Goal: Task Accomplishment & Management: Use online tool/utility

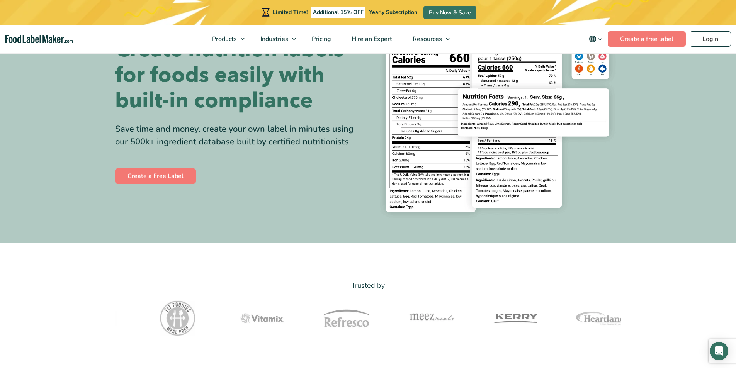
scroll to position [77, 0]
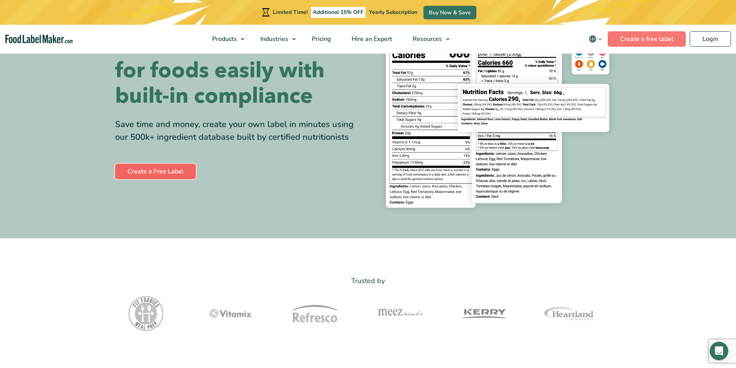
click at [162, 171] on link "Create a Free Label" at bounding box center [155, 171] width 81 height 15
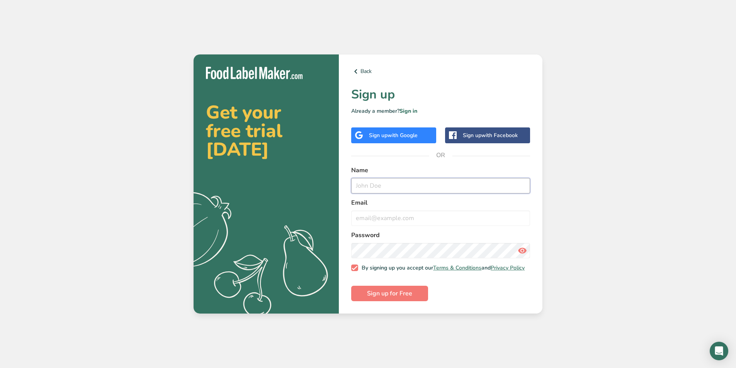
click at [390, 178] on input "text" at bounding box center [440, 185] width 179 height 15
click at [404, 136] on span "with Google" at bounding box center [402, 135] width 30 height 7
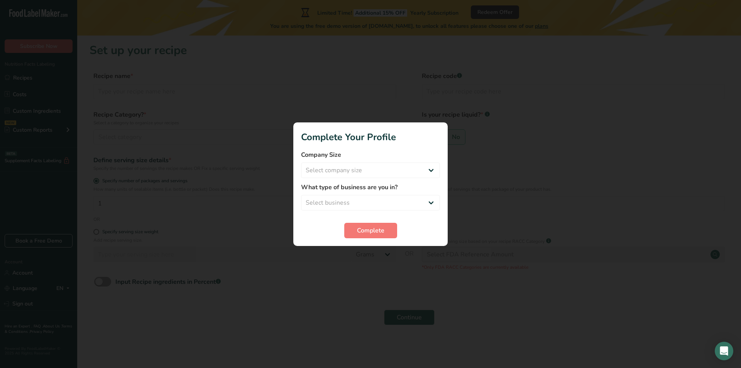
click at [361, 259] on div at bounding box center [370, 184] width 741 height 368
click at [337, 169] on select "Select company size Fewer than 10 Employees 10 to 50 Employees 51 to 500 Employ…" at bounding box center [370, 170] width 139 height 15
select select "2"
click at [301, 163] on select "Select company size Fewer than 10 Employees 10 to 50 Employees 51 to 500 Employ…" at bounding box center [370, 170] width 139 height 15
click at [336, 202] on select "Select business Packaged Food Manufacturer Restaurant & Cafe Bakery Meal Plans …" at bounding box center [370, 202] width 139 height 15
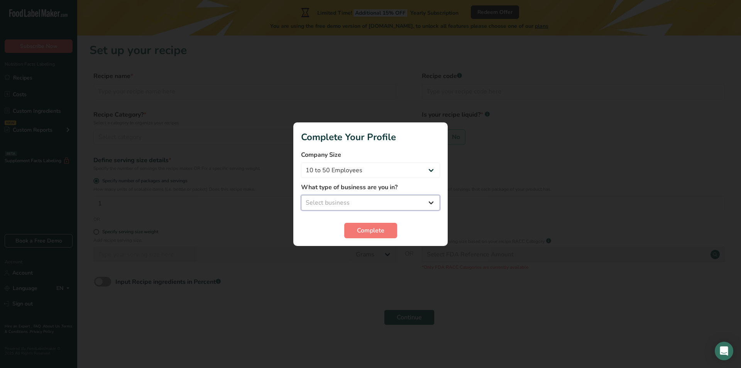
select select "1"
click at [301, 195] on select "Select business Packaged Food Manufacturer Restaurant & Cafe Bakery Meal Plans …" at bounding box center [370, 202] width 139 height 15
click at [370, 231] on span "Complete" at bounding box center [370, 230] width 27 height 9
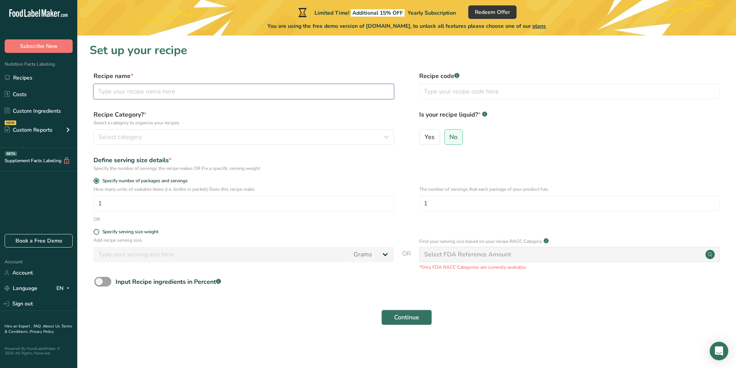
click at [157, 91] on input "text" at bounding box center [243, 91] width 300 height 15
click at [181, 282] on div "Input Recipe ingredients in Percent .a-a{fill:#347362;}.b-a{fill:#fff;}" at bounding box center [167, 281] width 105 height 9
click at [99, 282] on input "Input Recipe ingredients in Percent .a-a{fill:#347362;}.b-a{fill:#fff;}" at bounding box center [96, 281] width 5 height 5
checkbox input "true"
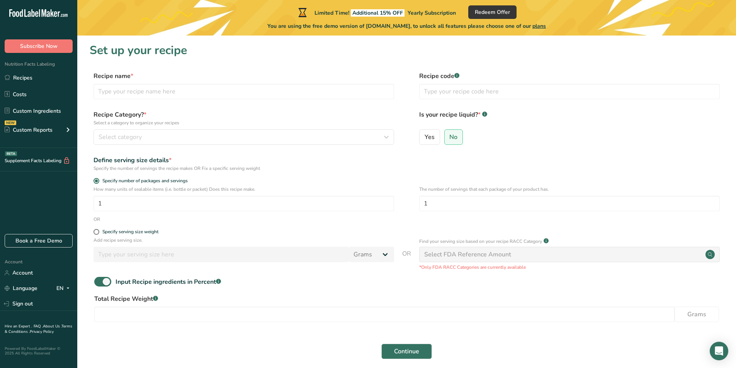
click at [161, 146] on div "Recipe Category? * Select a category to organize your recipes Select category S…" at bounding box center [407, 129] width 634 height 39
click at [120, 93] on input "text" at bounding box center [243, 91] width 300 height 15
click at [136, 133] on span "Select category" at bounding box center [119, 136] width 43 height 9
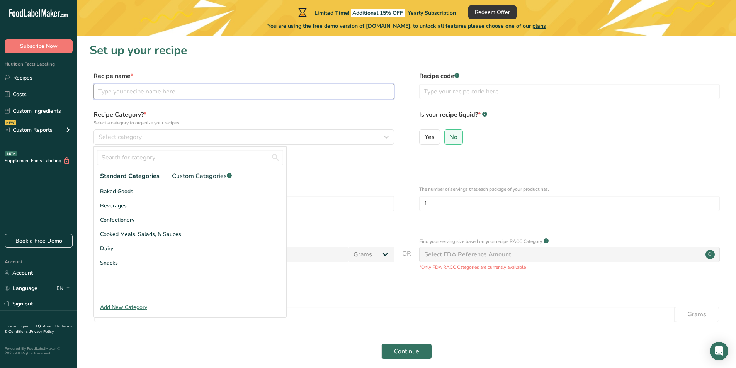
click at [149, 92] on input "text" at bounding box center [243, 91] width 300 height 15
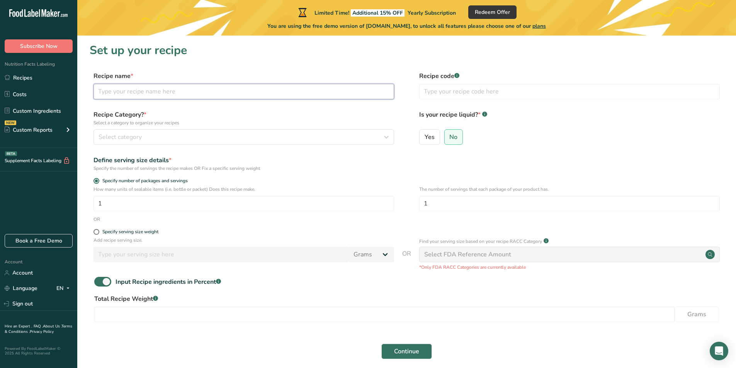
drag, startPoint x: 142, startPoint y: 92, endPoint x: 132, endPoint y: 91, distance: 9.3
click at [132, 91] on input "text" at bounding box center [243, 91] width 300 height 15
click at [110, 138] on span "Select category" at bounding box center [119, 136] width 43 height 9
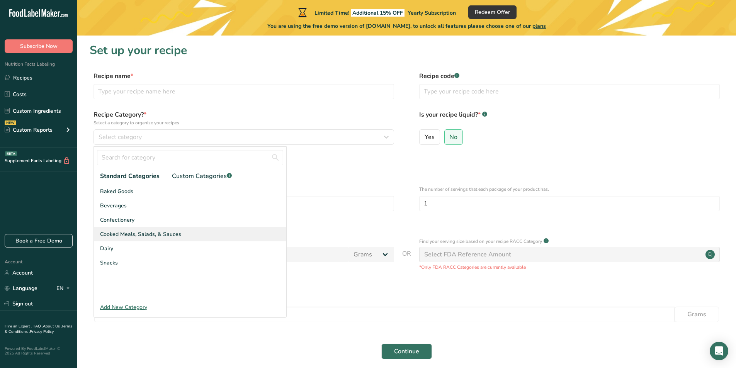
click at [153, 239] on div "Cooked Meals, Salads, & Sauces" at bounding box center [190, 234] width 192 height 14
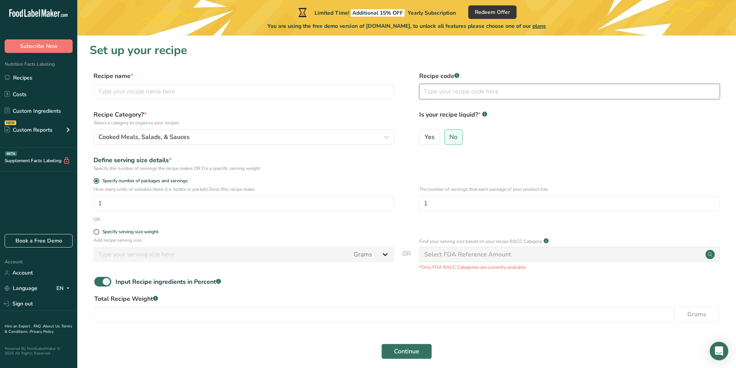
click at [453, 91] on input "text" at bounding box center [569, 91] width 300 height 15
click at [133, 97] on input "text" at bounding box center [243, 91] width 300 height 15
type input "အ"
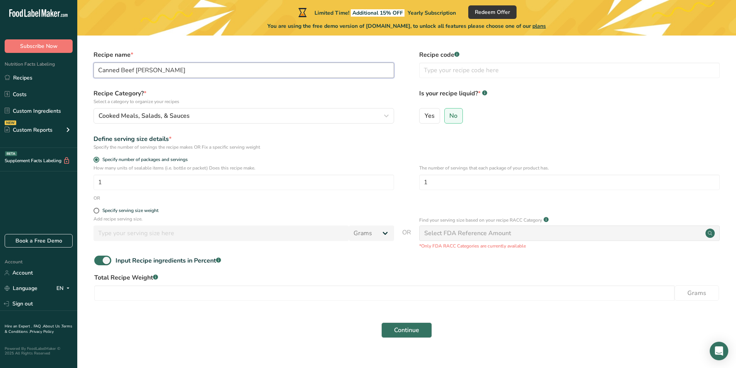
scroll to position [33, 0]
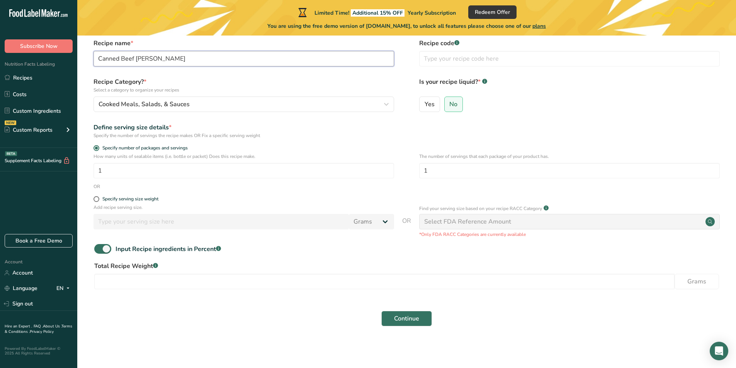
type input "Canned Beef [PERSON_NAME]"
click at [142, 200] on div "Specify serving size weight" at bounding box center [130, 199] width 56 height 6
click at [98, 200] on input "Specify serving size weight" at bounding box center [95, 199] width 5 height 5
radio input "true"
radio input "false"
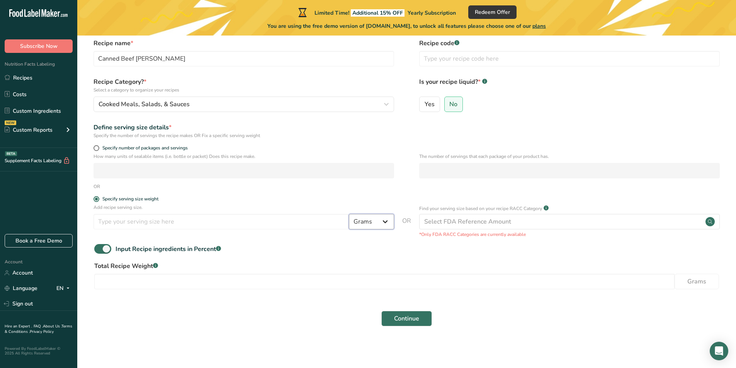
click at [380, 223] on select "Grams kg mg mcg lb oz l mL fl oz tbsp tsp cup qt gallon" at bounding box center [371, 221] width 45 height 15
click at [349, 214] on select "Grams kg mg mcg lb oz l mL fl oz tbsp tsp cup qt gallon" at bounding box center [371, 221] width 45 height 15
click at [202, 224] on input "number" at bounding box center [220, 221] width 255 height 15
type input "4"
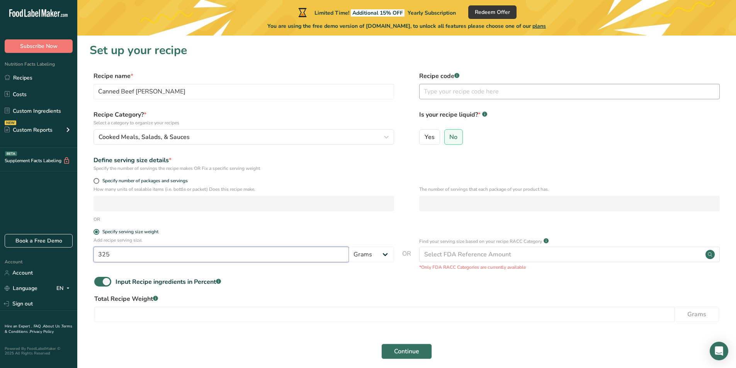
type input "325"
click at [438, 87] on input "text" at bounding box center [569, 91] width 300 height 15
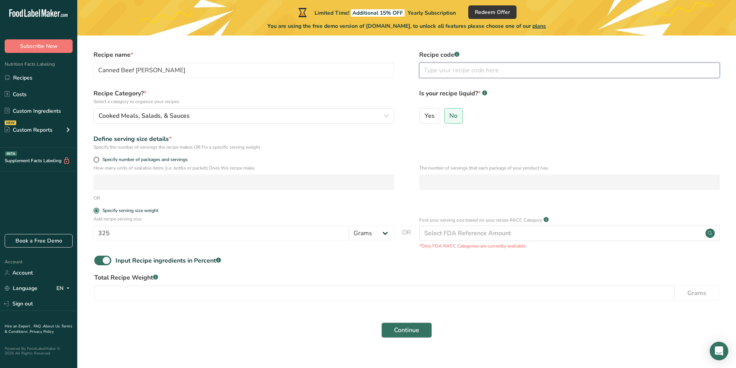
scroll to position [33, 0]
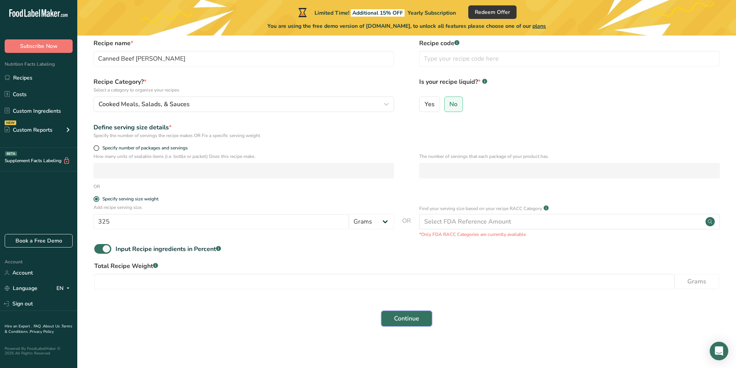
click at [407, 323] on span "Continue" at bounding box center [406, 318] width 25 height 9
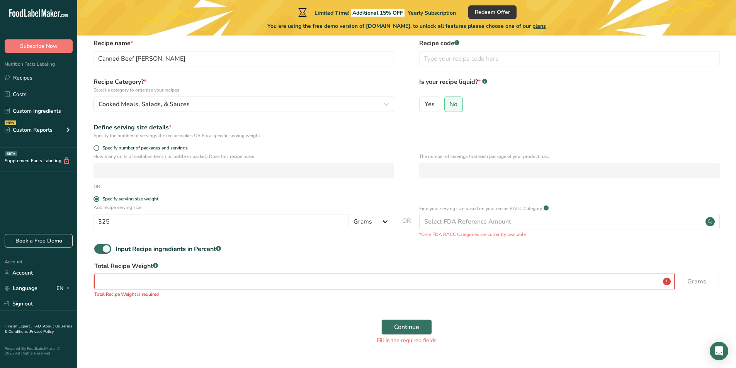
click at [205, 281] on input "number" at bounding box center [384, 281] width 580 height 15
type input "325"
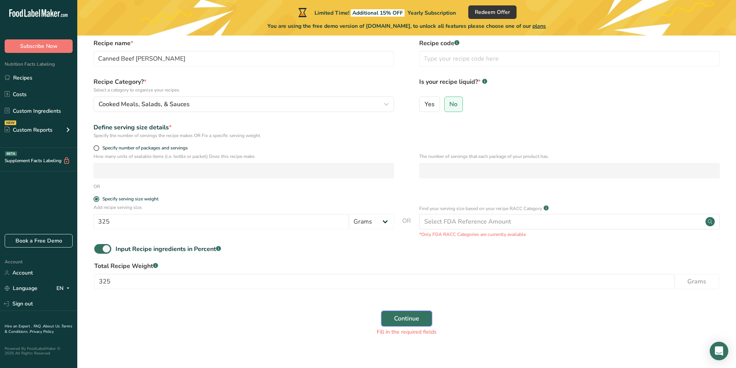
click at [402, 318] on span "Continue" at bounding box center [406, 318] width 25 height 9
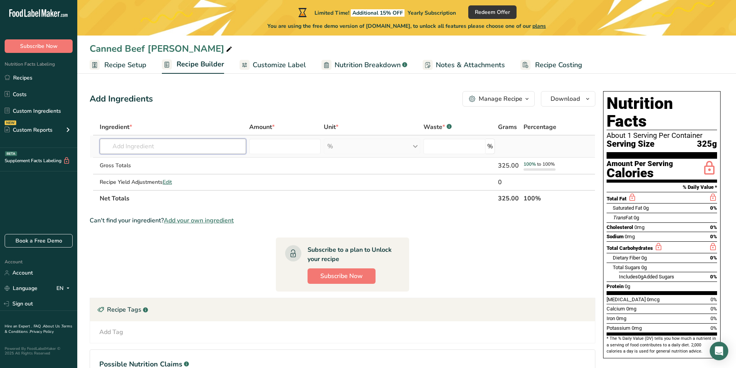
click at [201, 144] on input "text" at bounding box center [173, 146] width 146 height 15
click at [109, 166] on div "Gross Totals" at bounding box center [173, 165] width 146 height 8
click at [126, 148] on input "text" at bounding box center [173, 146] width 146 height 15
click at [269, 144] on input "number" at bounding box center [285, 146] width 72 height 15
click at [194, 220] on span "Add your own ingredient" at bounding box center [199, 220] width 70 height 9
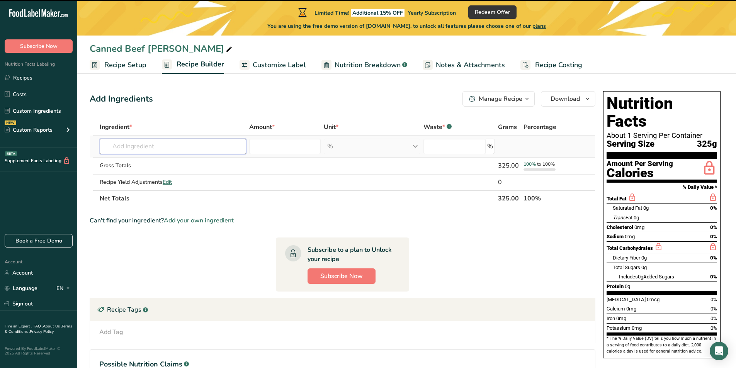
click at [156, 139] on input "text" at bounding box center [173, 146] width 146 height 15
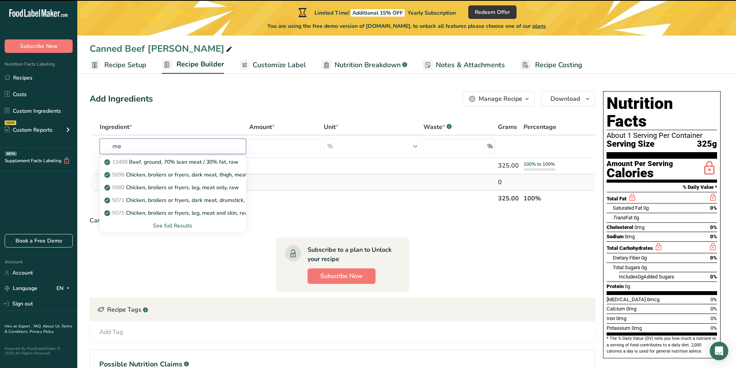
type input "m"
type input "Bee"
click at [192, 178] on p "13000 Beef, grass-fed, strip steaks, lean only, raw" at bounding box center [171, 175] width 131 height 8
type input "Beef, grass-fed, strip steaks, lean only, raw"
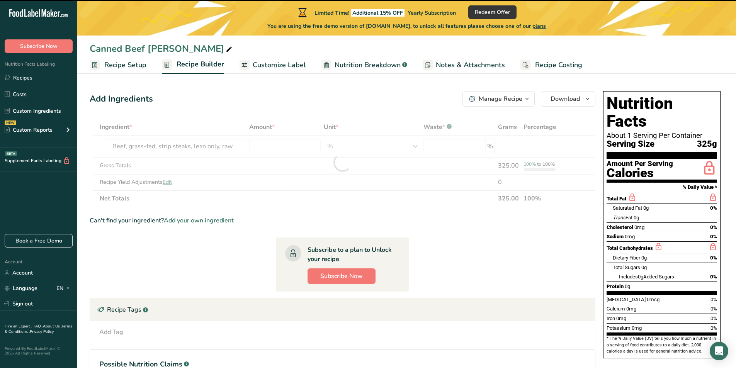
type input "0"
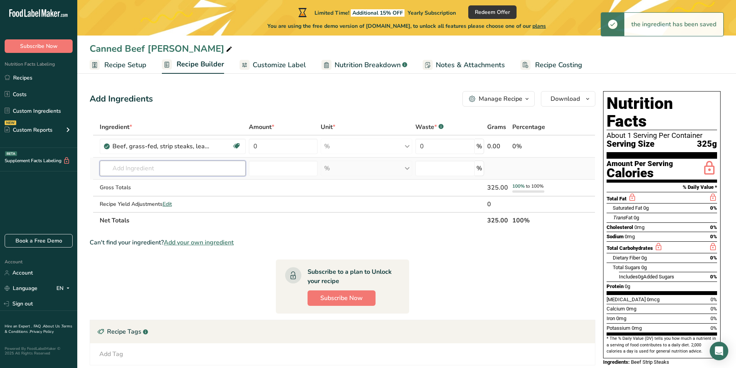
click at [185, 165] on input "text" at bounding box center [173, 168] width 146 height 15
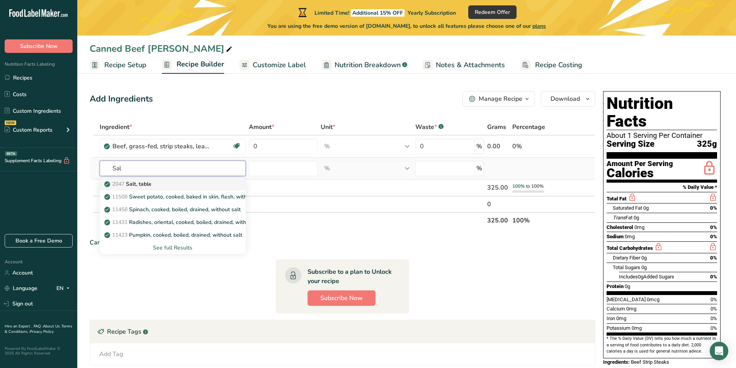
type input "Sal"
click at [138, 185] on p "2047 Salt, table" at bounding box center [129, 184] width 46 height 8
type input "Salt, table"
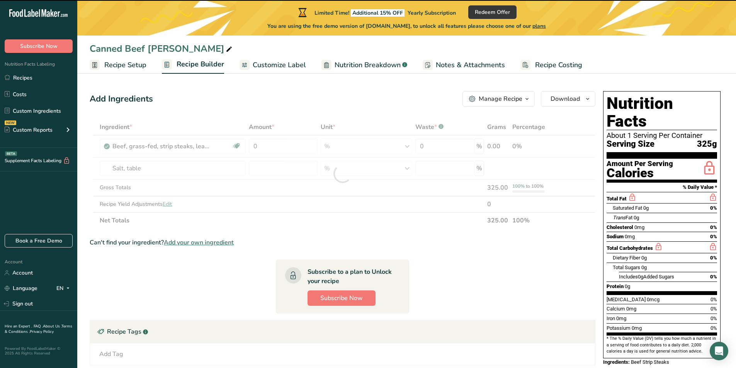
type input "0"
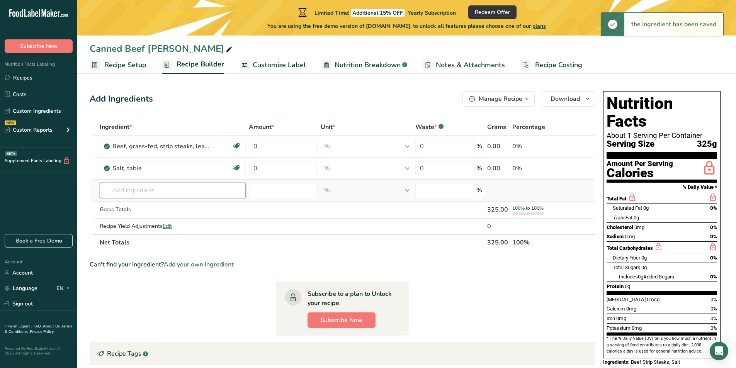
click at [138, 190] on input "text" at bounding box center [173, 190] width 146 height 15
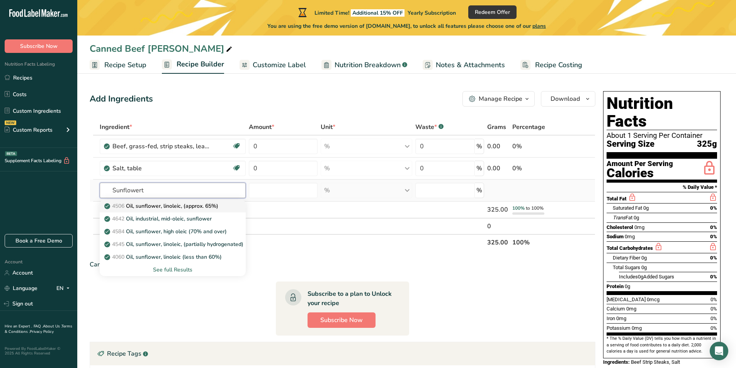
type input "Sunflowert"
click at [151, 207] on p "4506 Oil, sunflower, linoleic, (approx. 65%)" at bounding box center [162, 206] width 112 height 8
type input "Oil, sunflower, linoleic, (approx. 65%)"
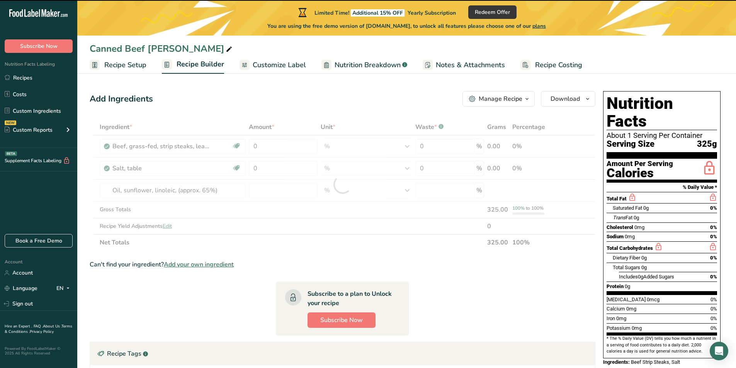
type input "0"
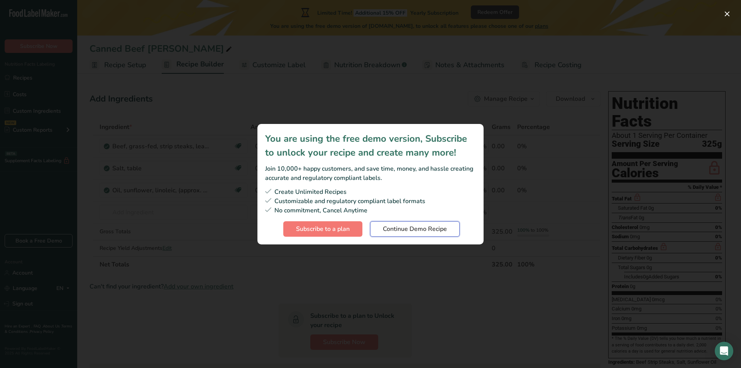
click at [410, 230] on span "Continue Demo Recipe" at bounding box center [415, 228] width 64 height 9
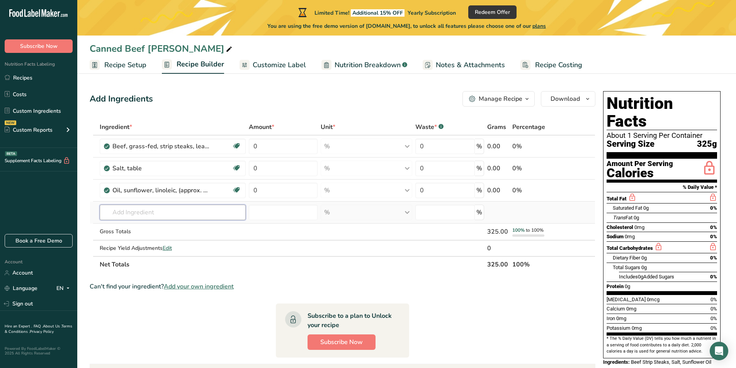
click at [169, 208] on input "text" at bounding box center [173, 212] width 146 height 15
click at [121, 210] on input "text" at bounding box center [173, 212] width 146 height 15
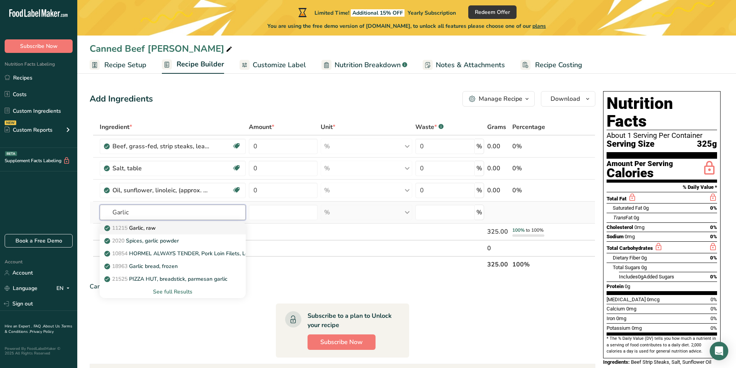
type input "Garlic"
click at [146, 229] on p "11215 Garlic, raw" at bounding box center [131, 228] width 50 height 8
type input "Garlic, raw"
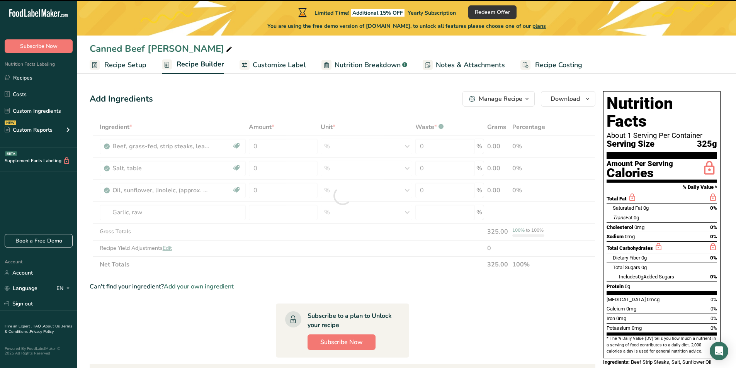
type input "0"
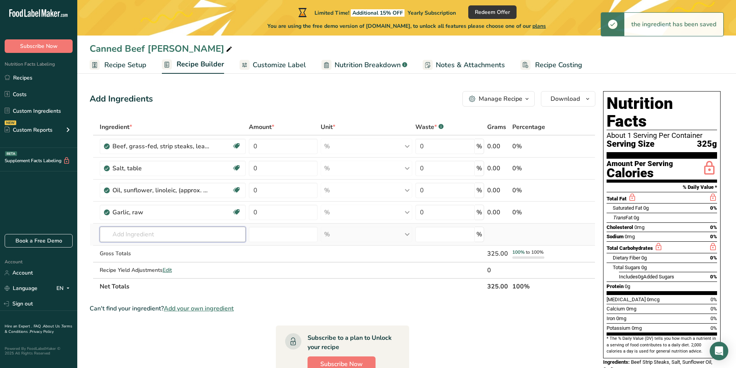
click at [129, 235] on input "text" at bounding box center [173, 234] width 146 height 15
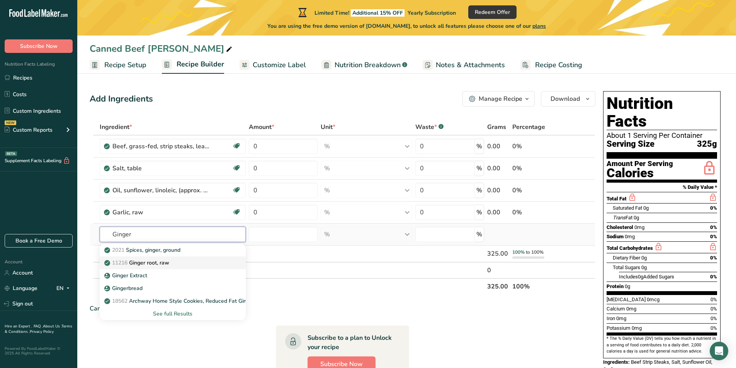
type input "Ginger"
click at [154, 265] on p "11216 Ginger root, raw" at bounding box center [137, 263] width 63 height 8
type input "Ginger root, raw"
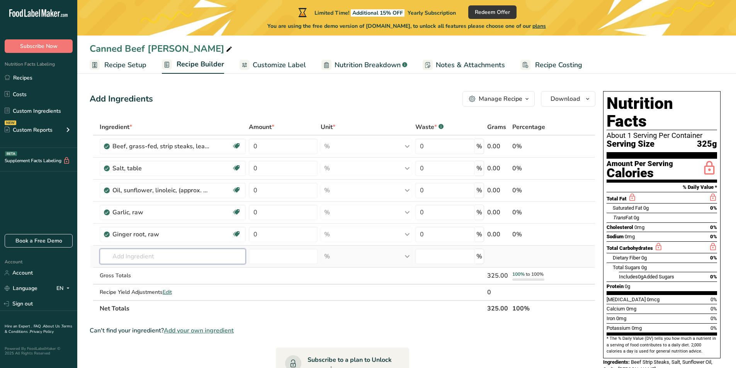
click at [132, 258] on input "text" at bounding box center [173, 256] width 146 height 15
paste input "Tamarind Powder"
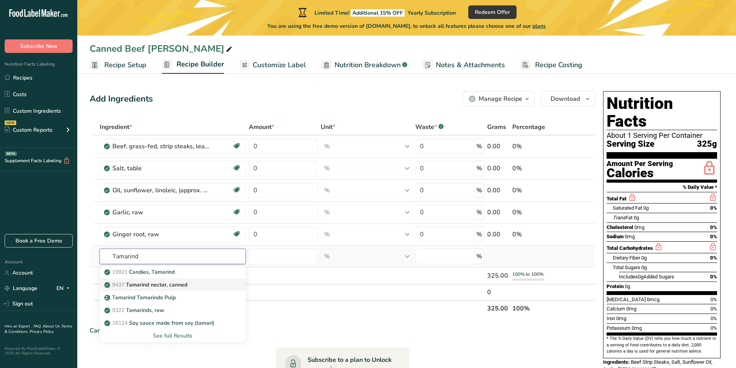
type input "Tamarind"
click at [213, 286] on div "9437 Tamarind nectar, canned" at bounding box center [167, 285] width 122 height 8
type input "Tamarind nectar, canned"
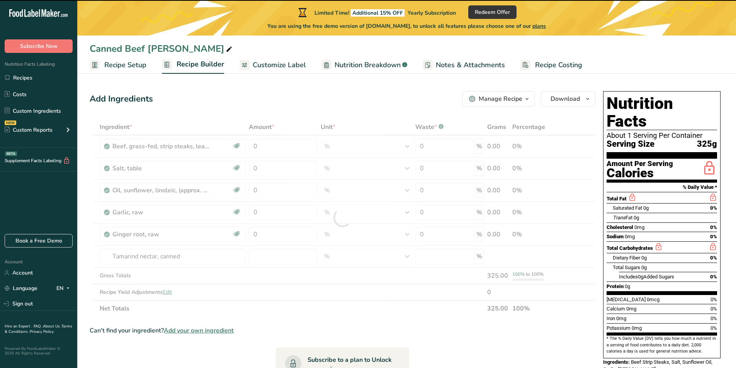
type input "0"
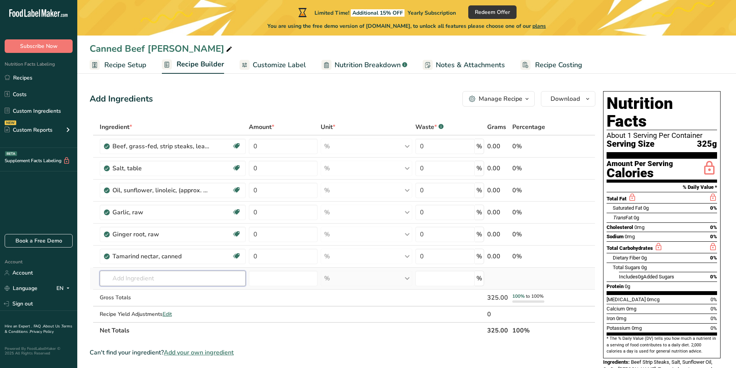
click at [140, 276] on input "text" at bounding box center [173, 278] width 146 height 15
type input "cumin"
click at [169, 316] on div "Black Cumin Seed" at bounding box center [167, 319] width 122 height 8
type input "Black Cumin Seed"
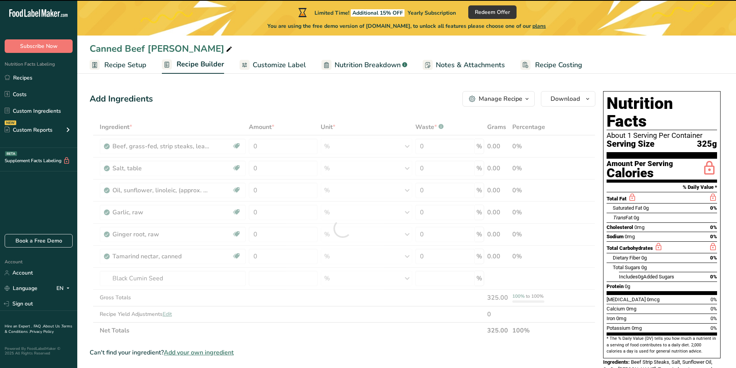
type input "0"
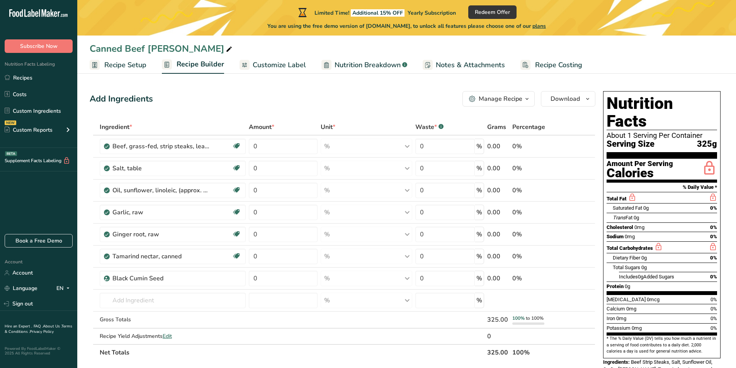
click at [279, 68] on span "Customize Label" at bounding box center [279, 65] width 53 height 10
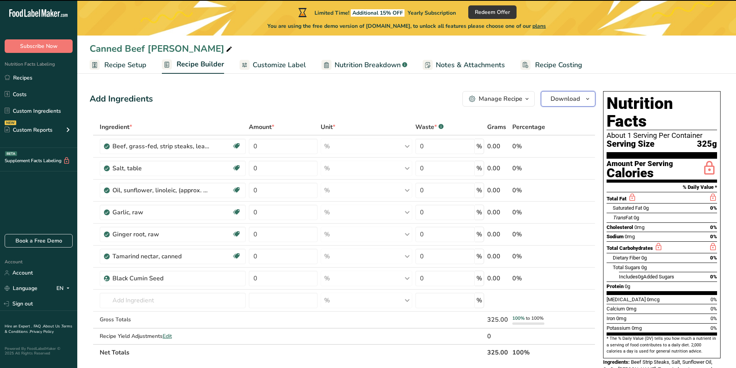
click at [564, 92] on button "Download" at bounding box center [568, 98] width 54 height 15
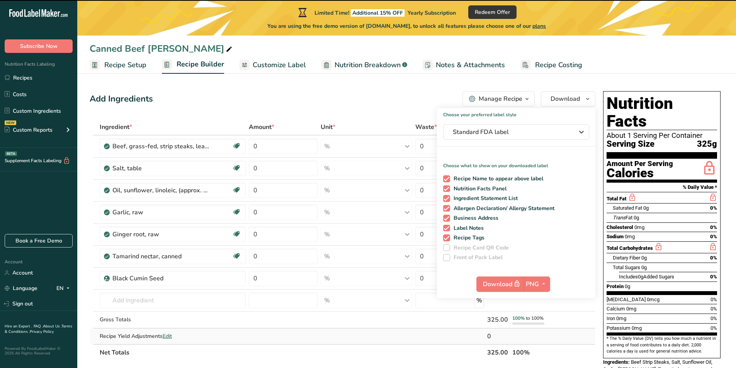
drag, startPoint x: 242, startPoint y: 327, endPoint x: 241, endPoint y: 332, distance: 4.3
click at [241, 332] on tbody "Beef, grass-fed, strip steaks, lean only, raw Dairy free Gluten free Soy free 0…" at bounding box center [342, 240] width 505 height 209
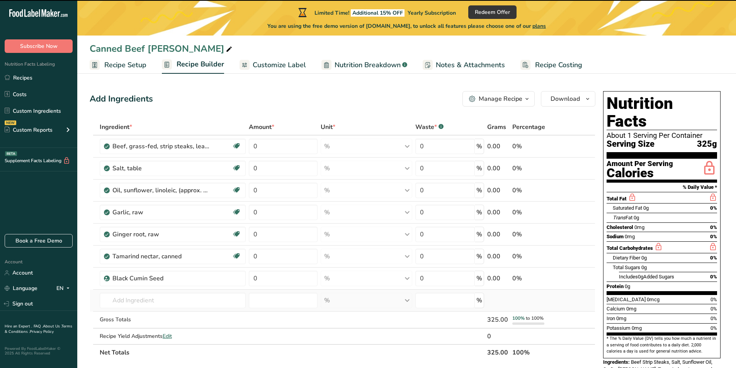
click at [327, 304] on div "% Weight Units g kg mg See more Volume Units l Volume units require a density c…" at bounding box center [367, 300] width 92 height 15
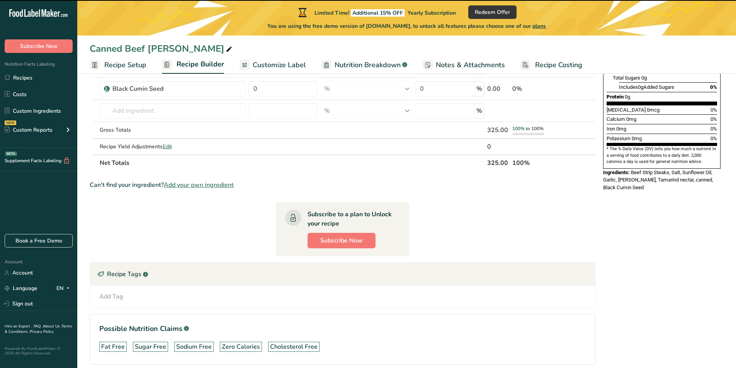
scroll to position [223, 0]
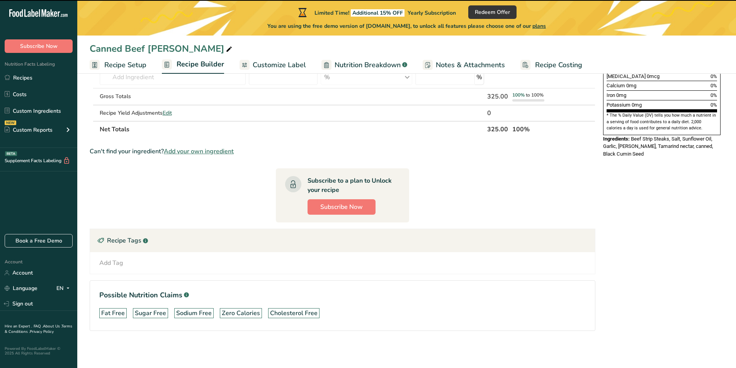
click at [143, 267] on div "Add Tag Standard Tags Custom Tags Source of Antioxidants Prebiotic Effect Sourc…" at bounding box center [342, 262] width 492 height 9
click at [132, 258] on div "Add Tag Standard Tags Custom Tags Source of Antioxidants Prebiotic Effect Sourc…" at bounding box center [342, 262] width 492 height 9
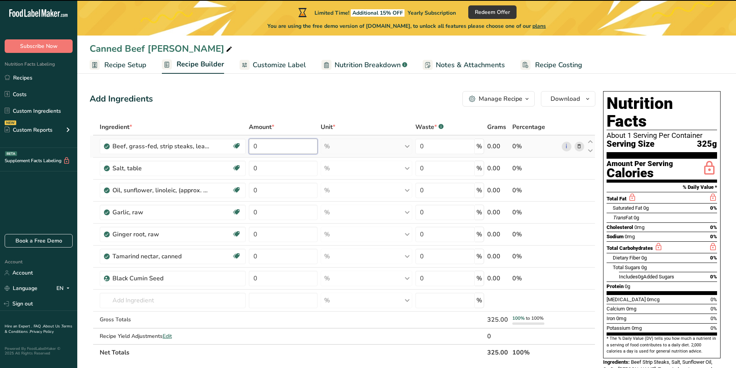
click at [275, 147] on input "0" at bounding box center [283, 146] width 69 height 15
type input "60"
click at [137, 299] on div "Ingredient * Amount * Unit * Waste * .a-a{fill:#347362;}.b-a{fill:#fff;} Grams …" at bounding box center [342, 240] width 505 height 242
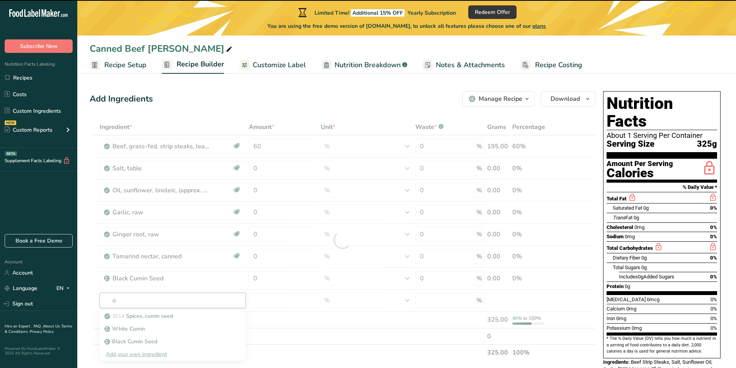
type input "on"
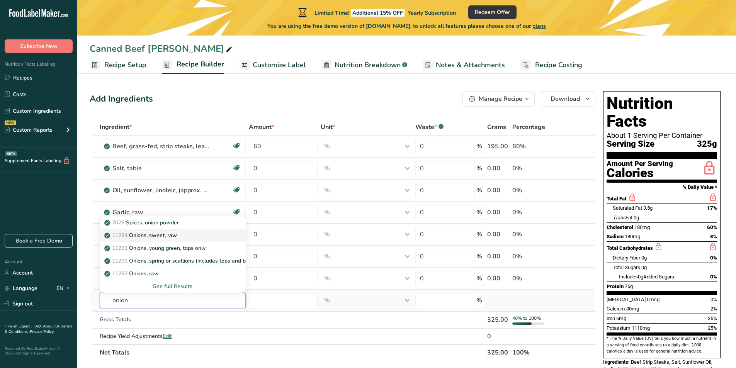
type input "onion"
click at [190, 235] on div "11294 Onions, sweet, raw" at bounding box center [167, 235] width 122 height 8
type input "Onions, sweet, raw"
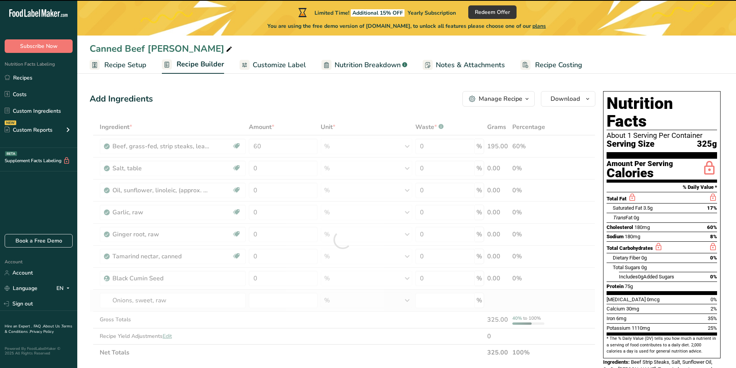
type input "0"
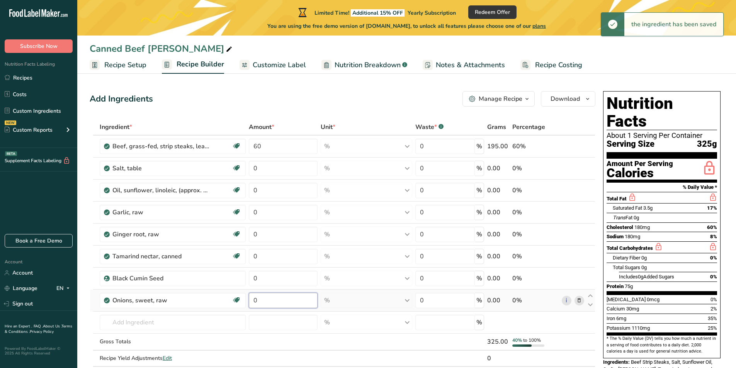
click at [267, 302] on input "0" at bounding box center [283, 300] width 69 height 15
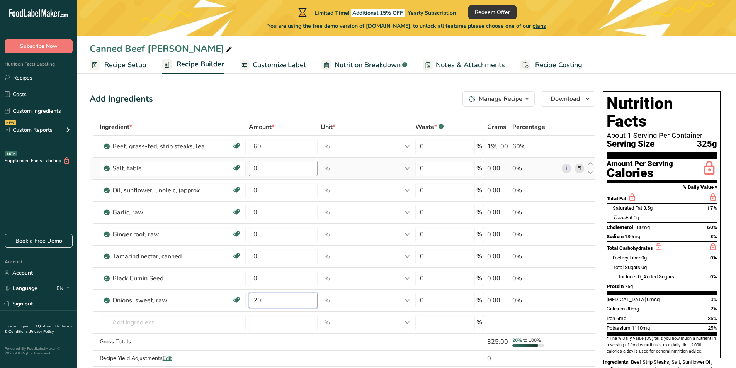
type input "20"
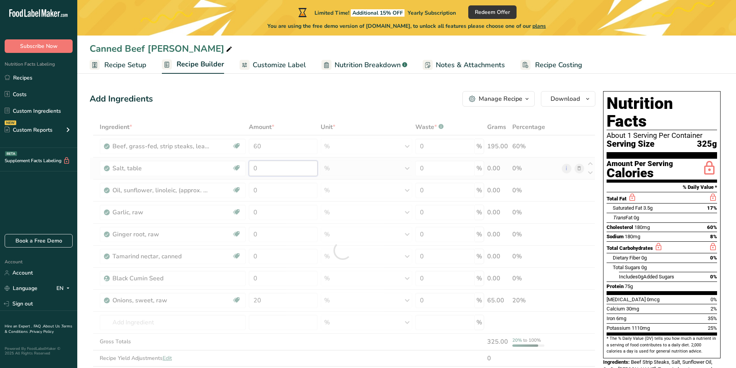
click at [278, 169] on div "Ingredient * Amount * Unit * Waste * .a-a{fill:#347362;}.b-a{fill:#fff;} Grams …" at bounding box center [342, 251] width 505 height 264
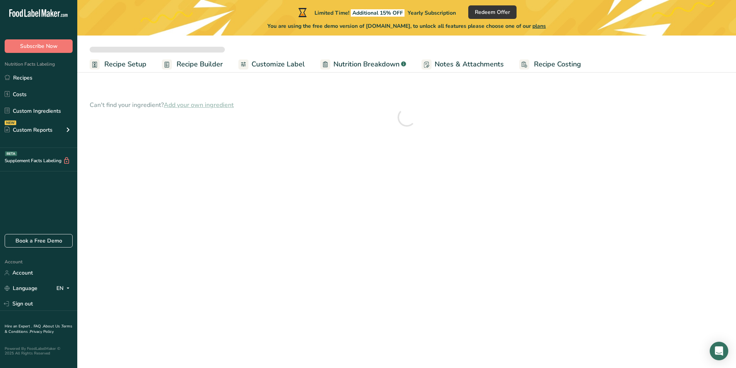
click at [197, 66] on span "Recipe Builder" at bounding box center [199, 64] width 46 height 10
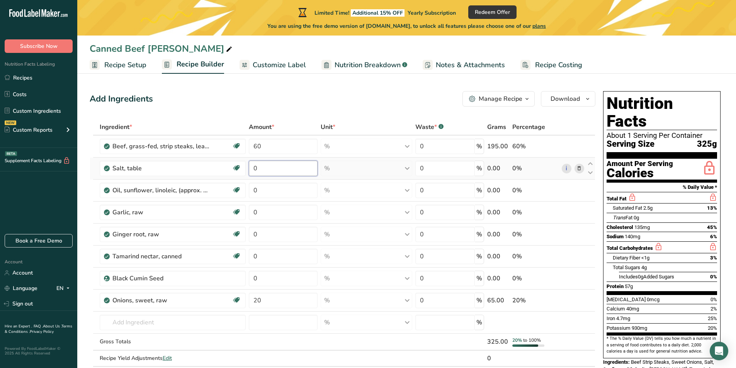
click at [266, 165] on input "0" at bounding box center [283, 168] width 69 height 15
type input "3"
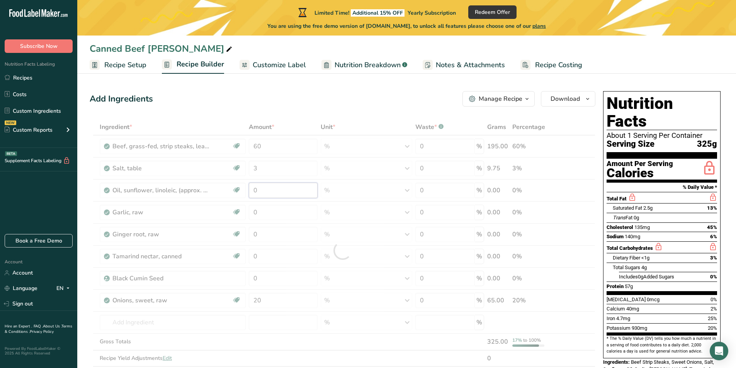
click at [265, 190] on div "Ingredient * Amount * Unit * Waste * .a-a{fill:#347362;}.b-a{fill:#fff;} Grams …" at bounding box center [342, 251] width 505 height 264
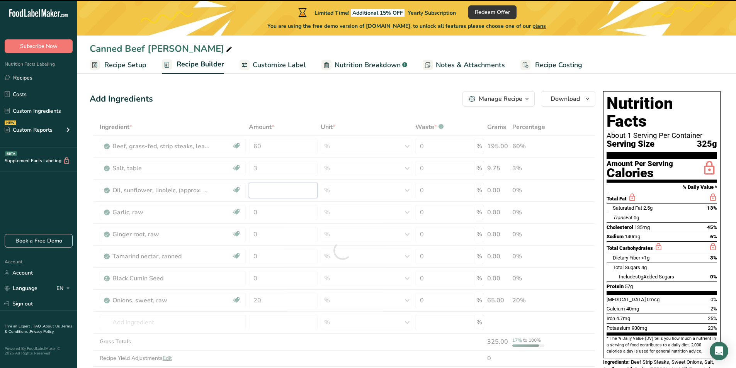
type input "0"
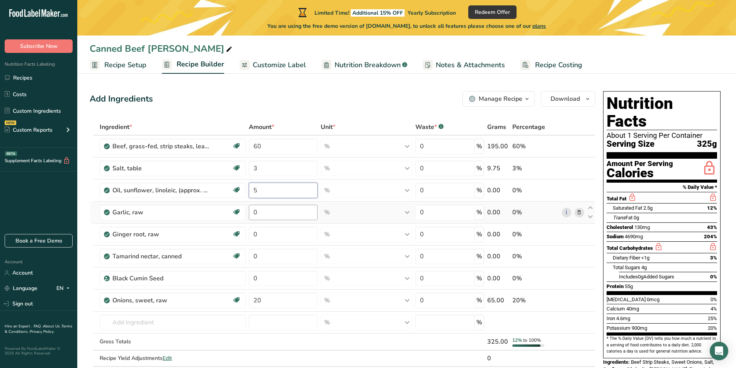
type input "5"
click at [266, 213] on div "Ingredient * Amount * Unit * Waste * .a-a{fill:#347362;}.b-a{fill:#fff;} Grams …" at bounding box center [342, 251] width 505 height 264
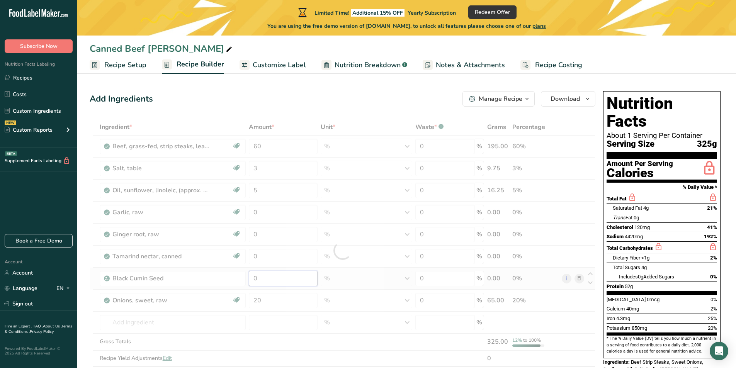
click at [262, 279] on div "Ingredient * Amount * Unit * Waste * .a-a{fill:#347362;}.b-a{fill:#fff;} Grams …" at bounding box center [342, 251] width 505 height 264
click at [260, 188] on div "Ingredient * Amount * Unit * Waste * .a-a{fill:#347362;}.b-a{fill:#fff;} Grams …" at bounding box center [342, 251] width 505 height 264
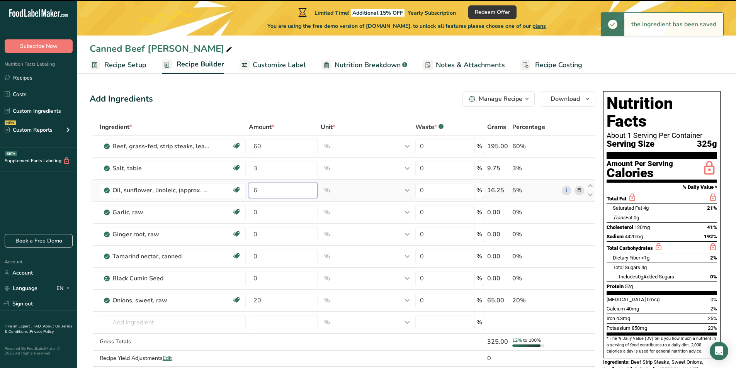
type input "5"
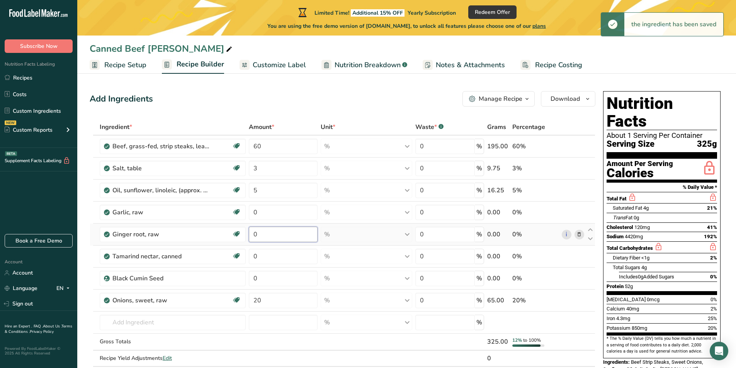
click at [259, 228] on div "Ingredient * Amount * Unit * Waste * .a-a{fill:#347362;}.b-a{fill:#fff;} Grams …" at bounding box center [342, 251] width 505 height 264
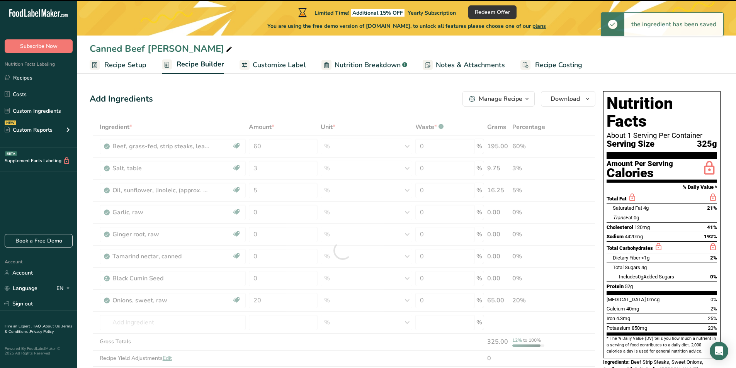
click at [261, 190] on div at bounding box center [342, 251] width 505 height 264
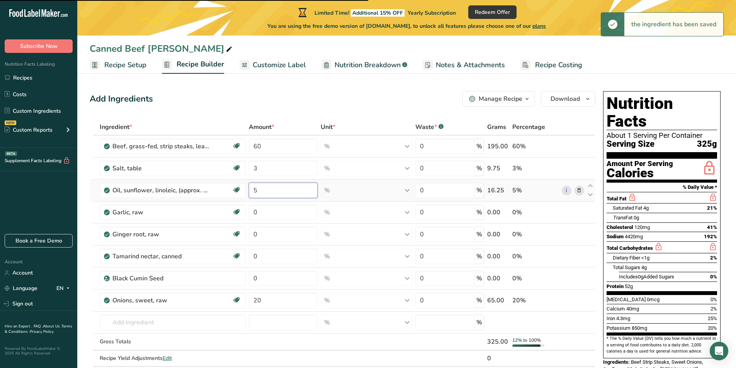
click at [262, 192] on input "5" at bounding box center [283, 190] width 69 height 15
type input "5"
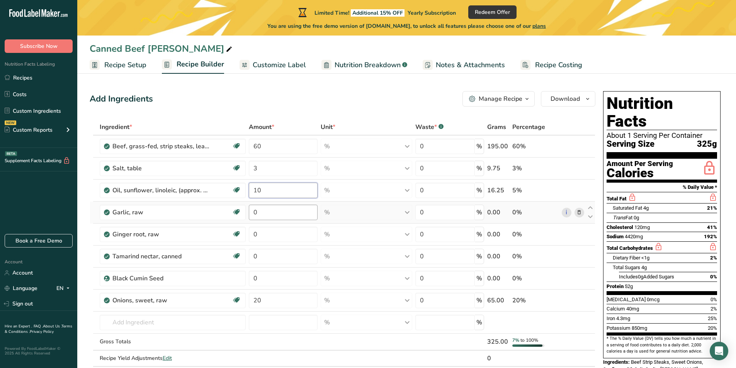
type input "10"
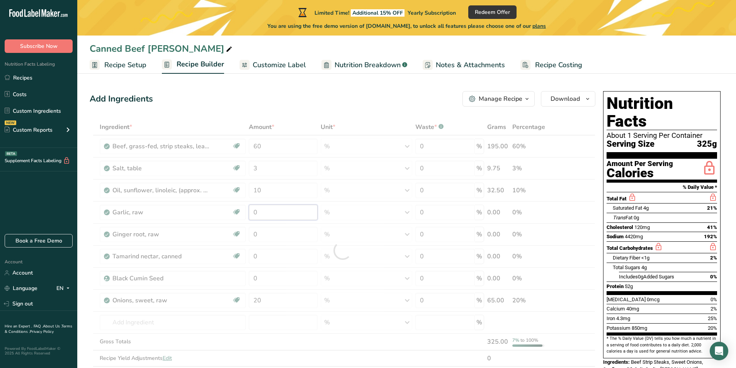
click at [265, 214] on div "Ingredient * Amount * Unit * Waste * .a-a{fill:#347362;}.b-a{fill:#fff;} Grams …" at bounding box center [342, 251] width 505 height 264
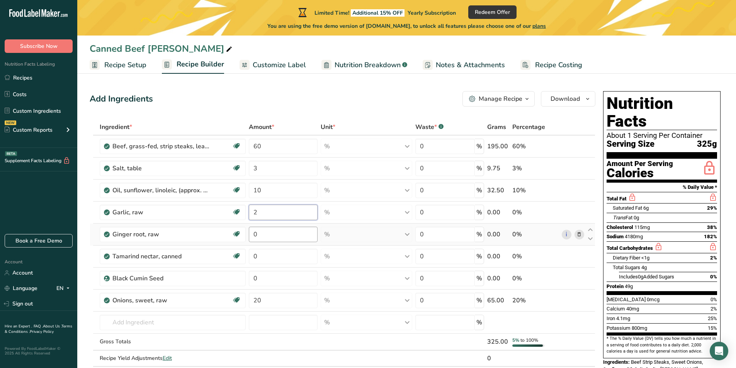
type input "2"
click at [270, 239] on div "Ingredient * Amount * Unit * Waste * .a-a{fill:#347362;}.b-a{fill:#fff;} Grams …" at bounding box center [342, 251] width 505 height 264
type input "2"
click at [267, 257] on div "Ingredient * Amount * Unit * Waste * .a-a{fill:#347362;}.b-a{fill:#fff;} Grams …" at bounding box center [342, 251] width 505 height 264
type input "2"
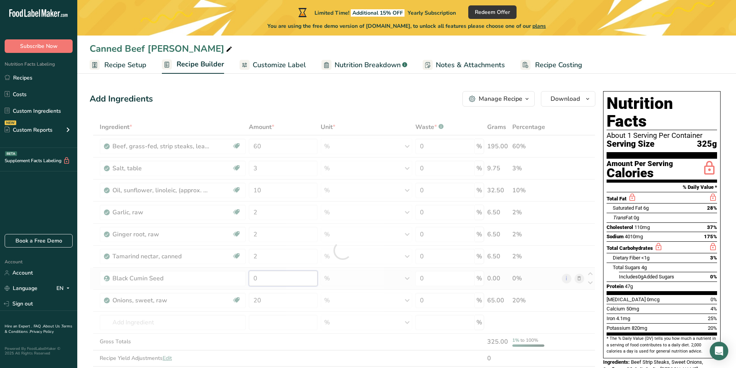
click at [270, 283] on div "Ingredient * Amount * Unit * Waste * .a-a{fill:#347362;}.b-a{fill:#fff;} Grams …" at bounding box center [342, 251] width 505 height 264
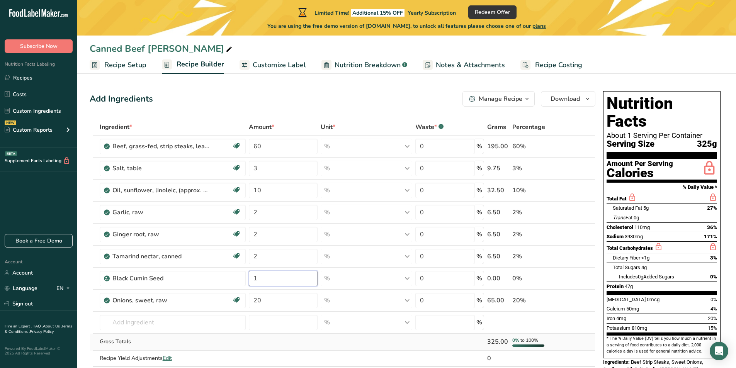
type input "1"
click at [351, 349] on div "Ingredient * Amount * Unit * Waste * .a-a{fill:#347362;}.b-a{fill:#fff;} Grams …" at bounding box center [342, 251] width 505 height 264
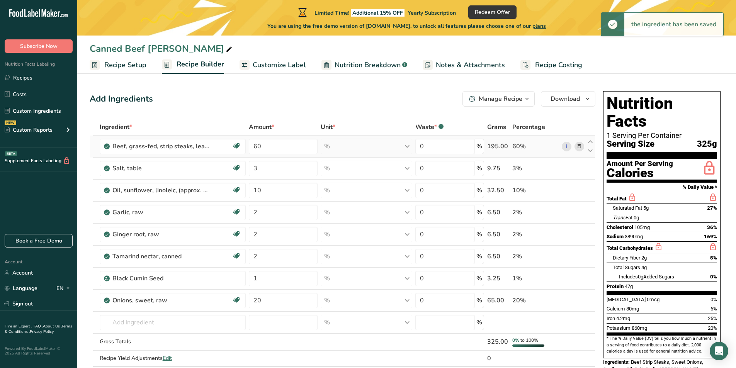
click at [401, 146] on div "% Portions 4 oz 1 steak Weight Units g kg mg See more Volume Units l Volume uni…" at bounding box center [367, 146] width 92 height 15
click at [408, 146] on div "% Portions 4 oz 1 steak Weight Units g kg mg See more Volume Units l Volume uni…" at bounding box center [367, 146] width 92 height 15
click at [452, 149] on input "0" at bounding box center [445, 146] width 60 height 15
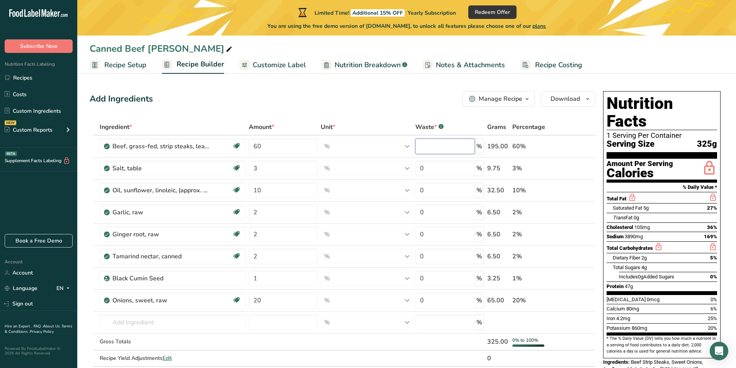
type input "0"
click at [566, 239] on div "Ingredient * Amount * Unit * Waste * .a-a{fill:#347362;}.b-a{fill:#fff;} Grams …" at bounding box center [342, 251] width 505 height 264
click at [578, 96] on span "Download" at bounding box center [564, 98] width 29 height 9
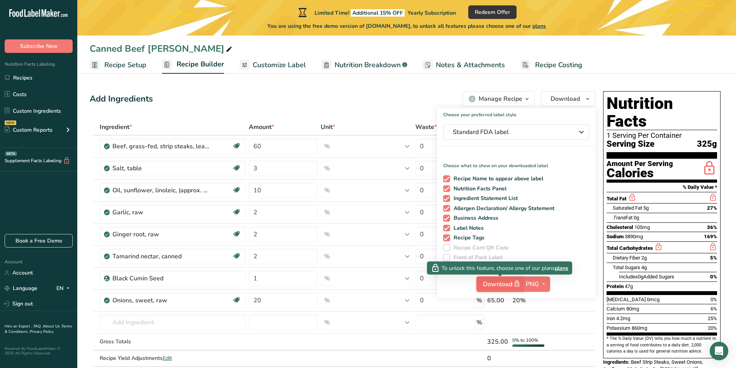
click at [489, 283] on span "Download" at bounding box center [502, 284] width 39 height 10
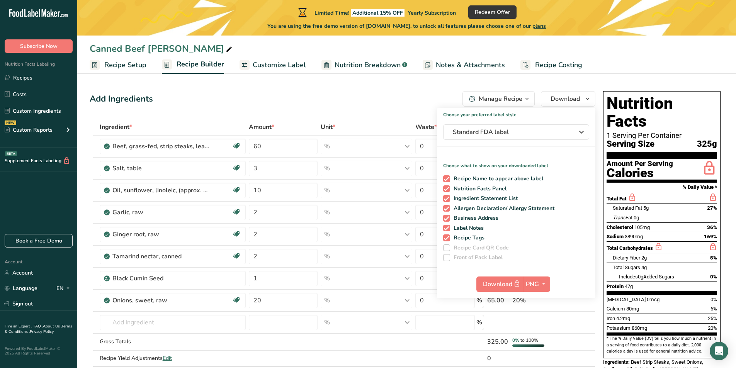
click at [302, 104] on div "Add Ingredients Manage Recipe Delete Recipe Duplicate Recipe Scale Recipe Save …" at bounding box center [342, 98] width 505 height 15
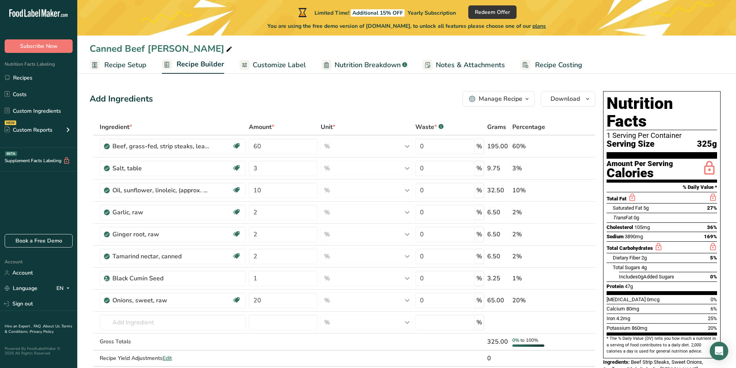
click at [287, 63] on span "Customize Label" at bounding box center [279, 65] width 53 height 10
click at [286, 64] on span "Customize Label" at bounding box center [279, 65] width 53 height 10
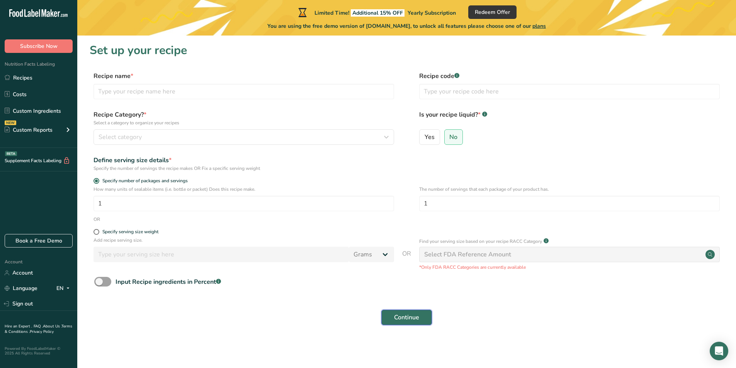
click at [404, 321] on span "Continue" at bounding box center [406, 317] width 25 height 9
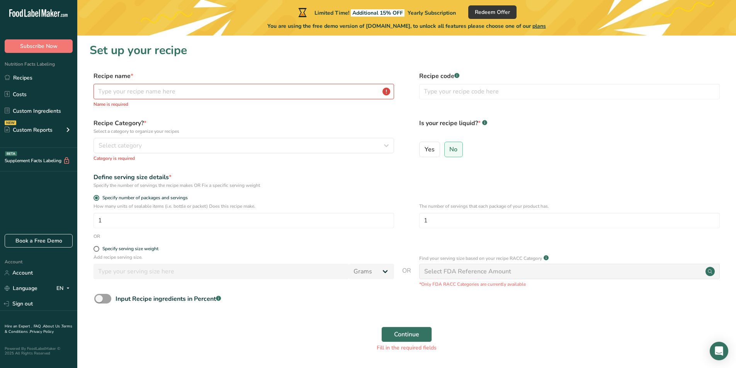
click at [465, 270] on div "Select FDA Reference Amount" at bounding box center [467, 271] width 87 height 9
click at [410, 332] on span "Continue" at bounding box center [406, 334] width 25 height 9
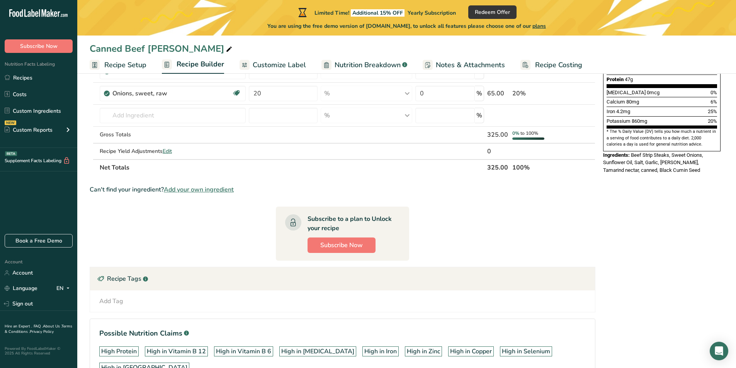
scroll to position [146, 0]
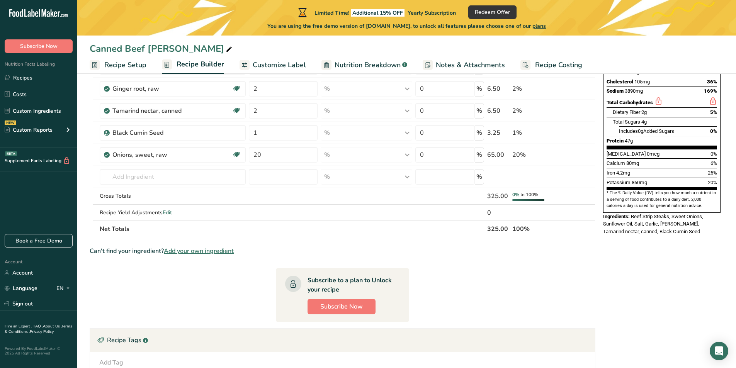
click at [270, 66] on span "Customize Label" at bounding box center [279, 65] width 53 height 10
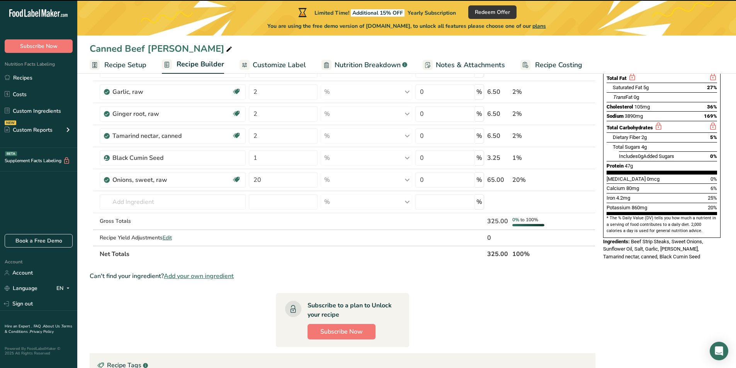
scroll to position [107, 0]
